Goal: Information Seeking & Learning: Learn about a topic

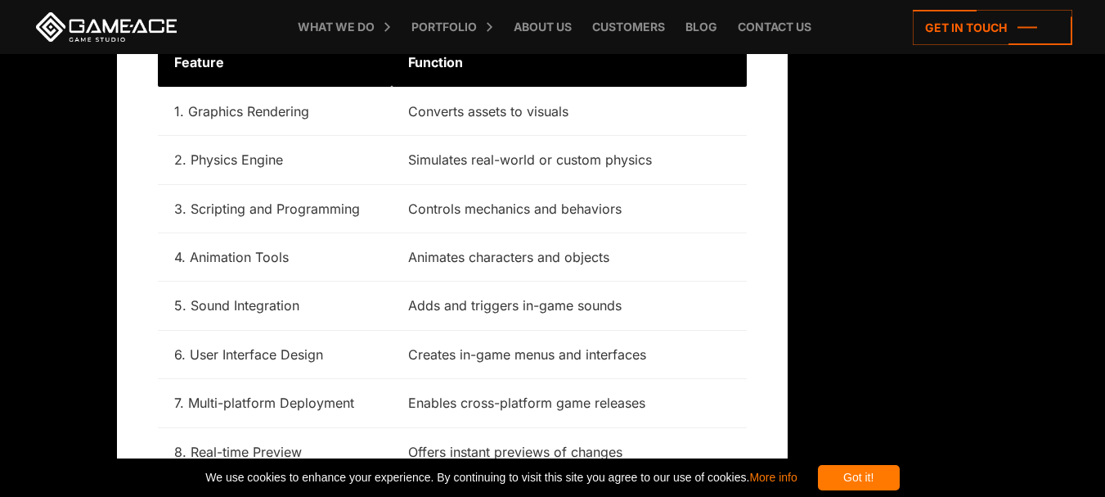
scroll to position [3109, 0]
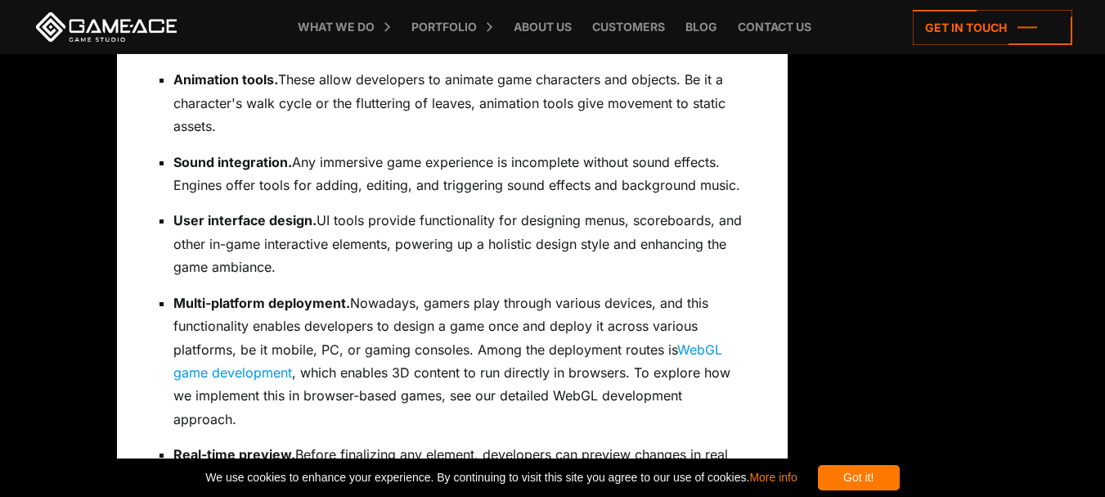
click at [98, 25] on link at bounding box center [106, 26] width 147 height 29
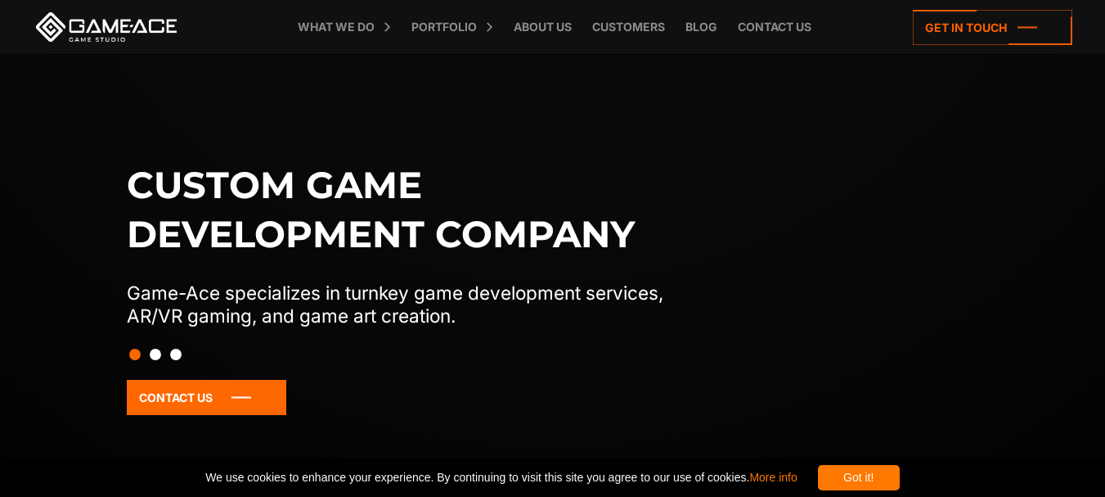
click at [155, 355] on button "Slide 2" at bounding box center [155, 354] width 11 height 28
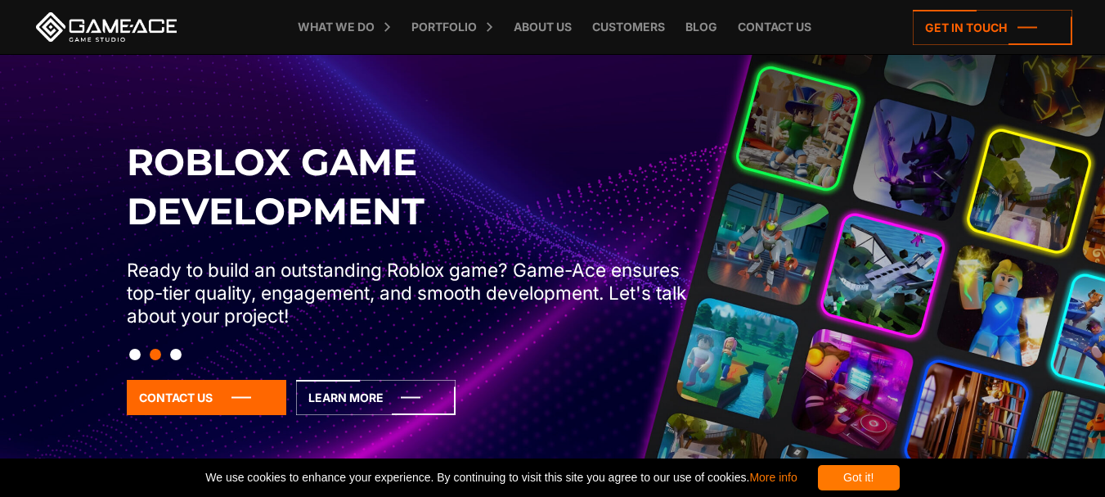
click at [182, 355] on div at bounding box center [553, 354] width 870 height 28
click at [175, 351] on button "Slide 3" at bounding box center [175, 354] width 11 height 28
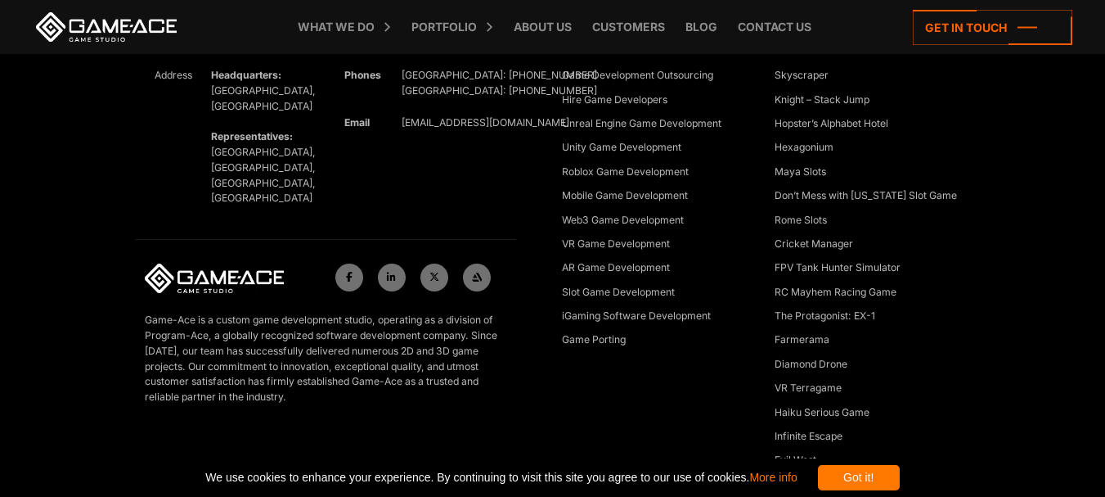
scroll to position [7494, 0]
